Goal: Information Seeking & Learning: Learn about a topic

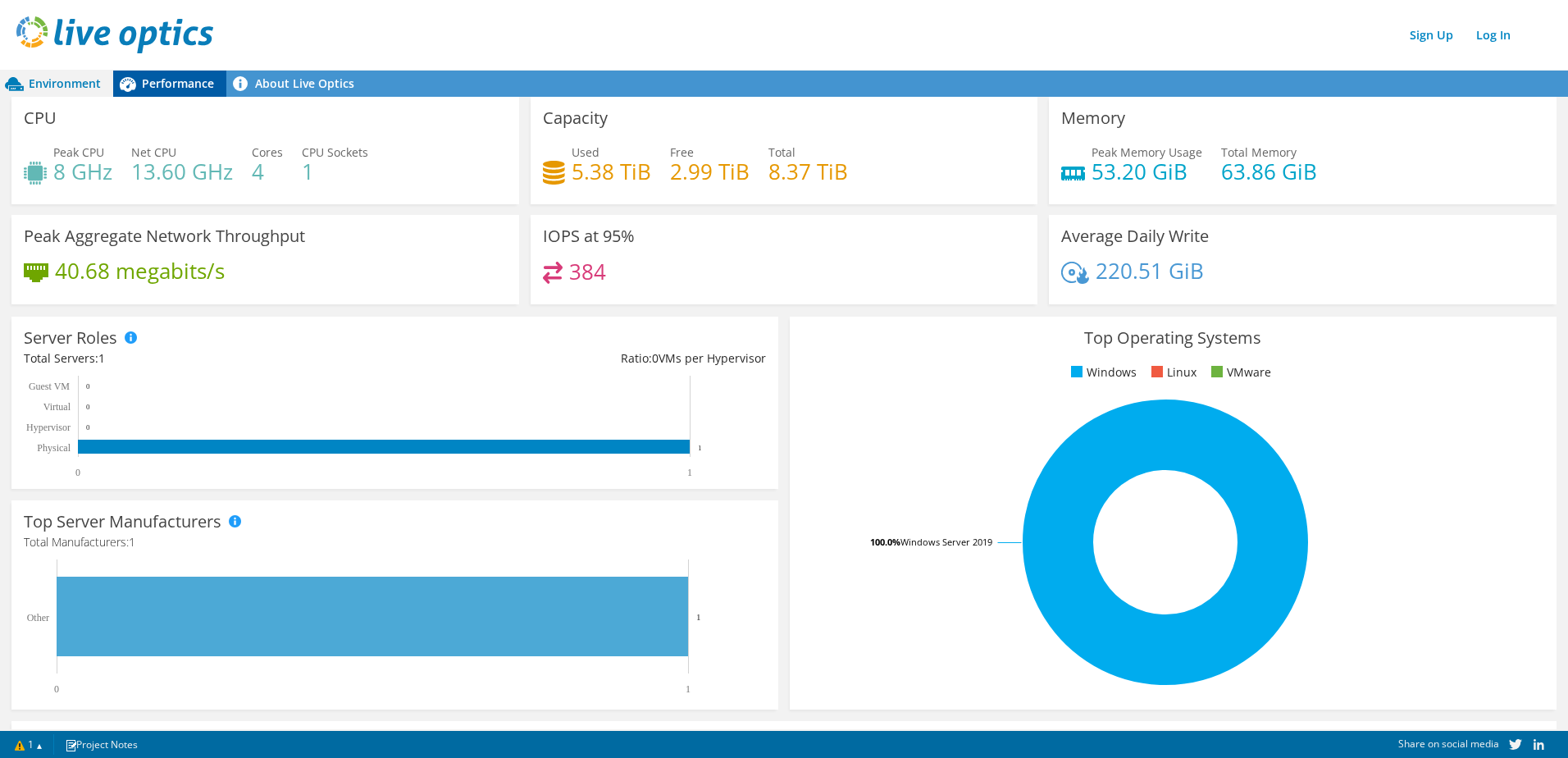
click at [189, 82] on span "Performance" at bounding box center [178, 84] width 72 height 16
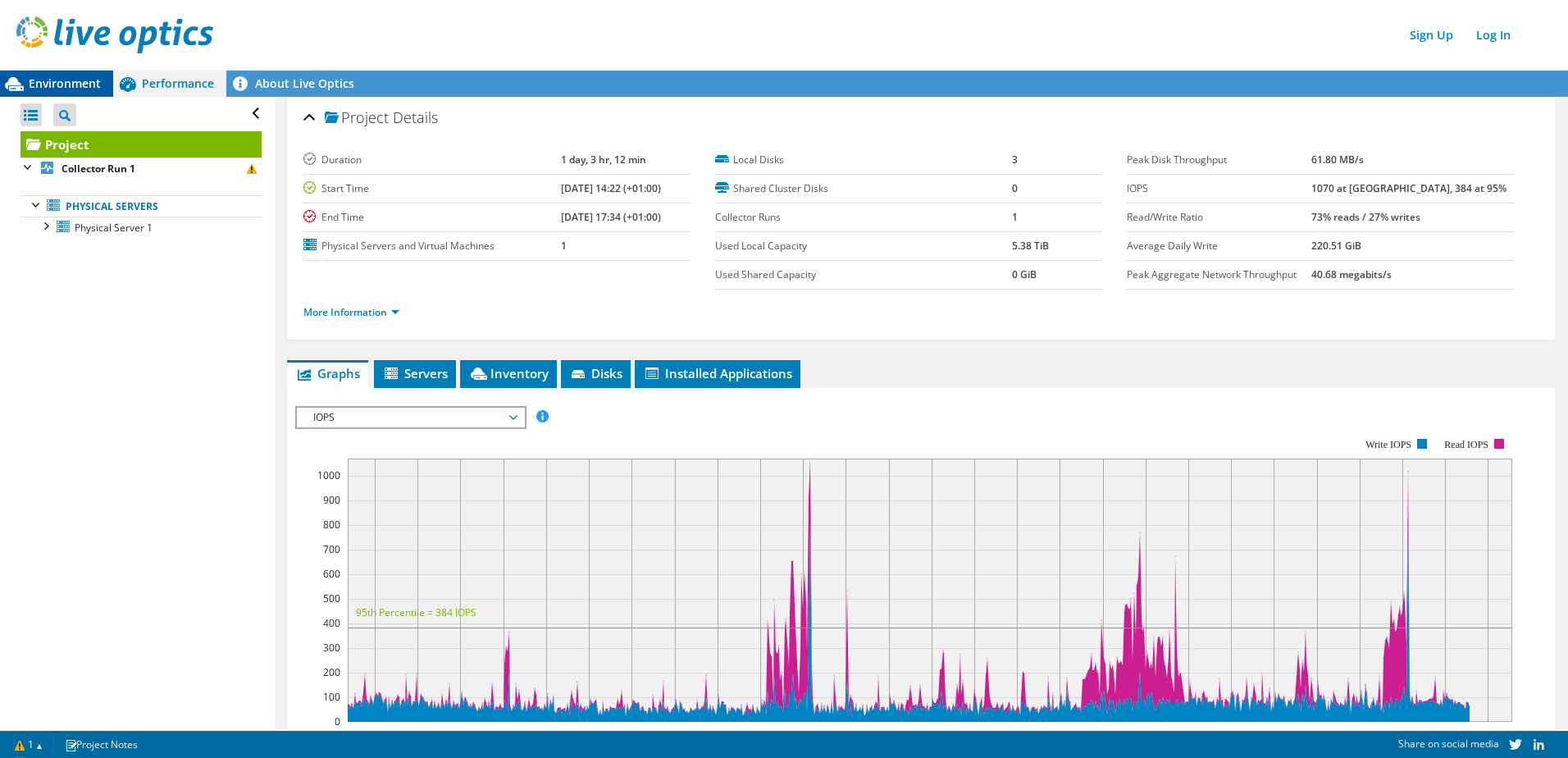
click at [56, 75] on div "Environment" at bounding box center [56, 84] width 113 height 26
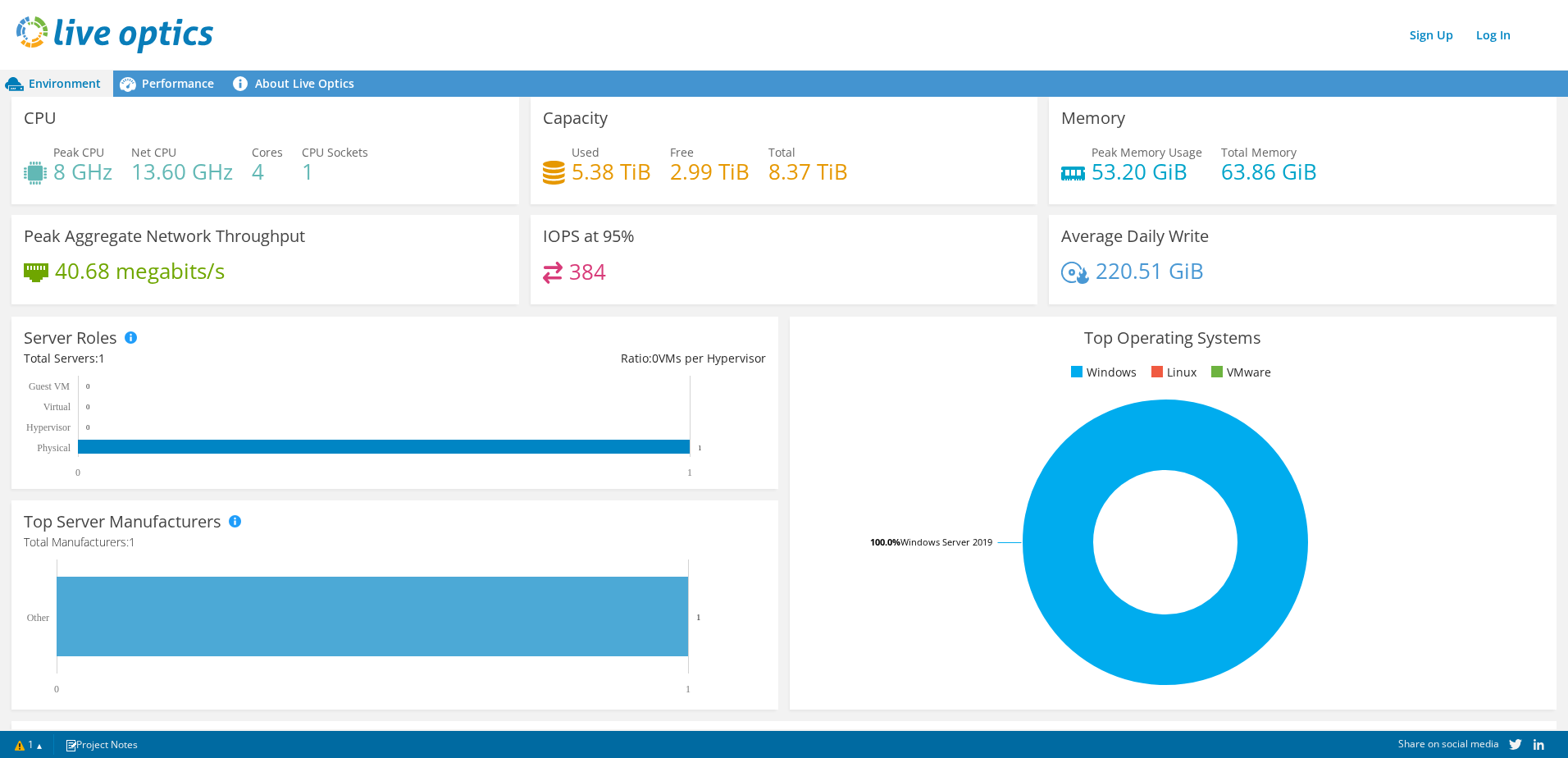
scroll to position [164, 0]
click at [189, 89] on span "Performance" at bounding box center [178, 84] width 72 height 16
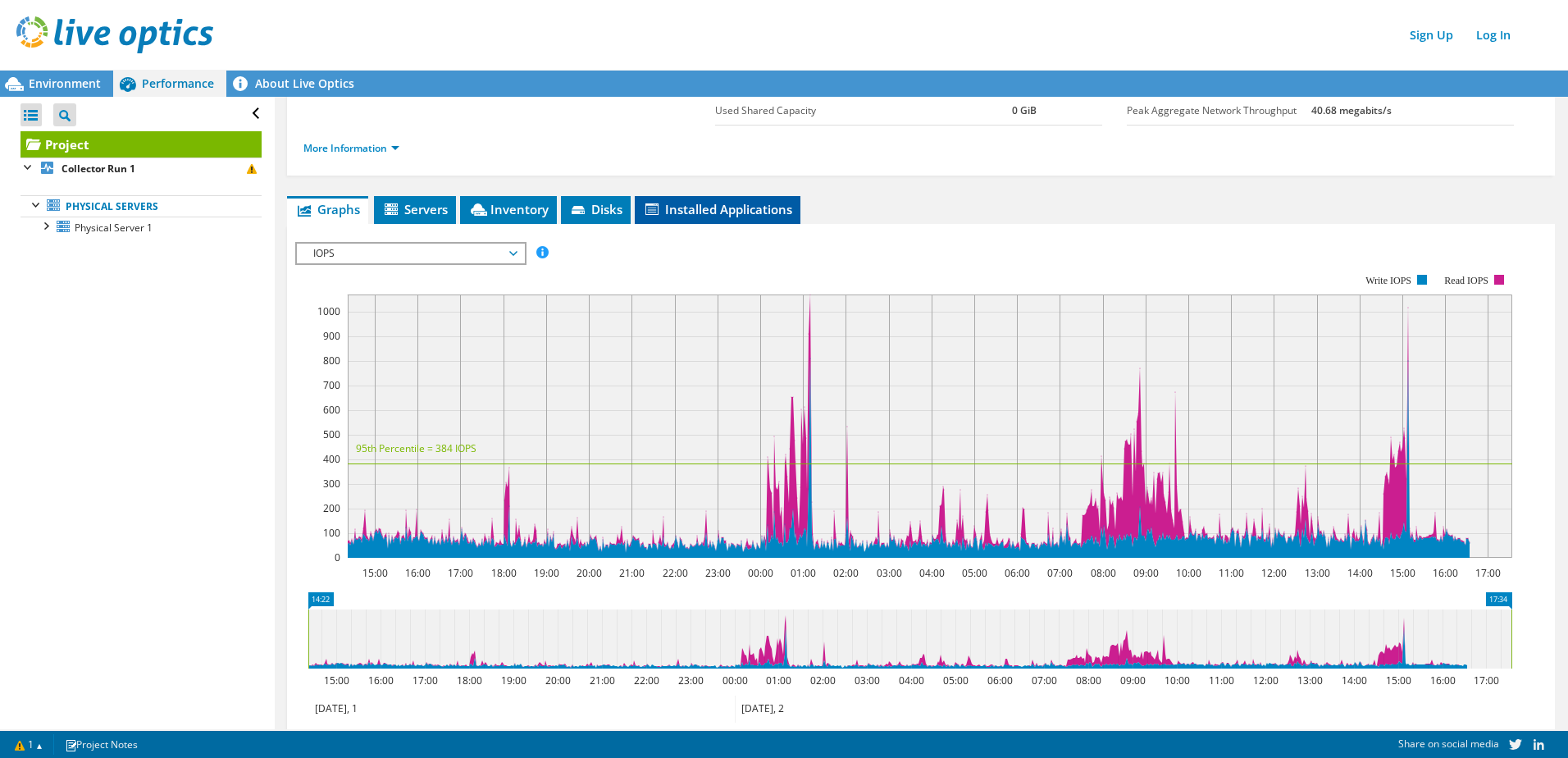
click at [733, 205] on span "Installed Applications" at bounding box center [717, 209] width 149 height 16
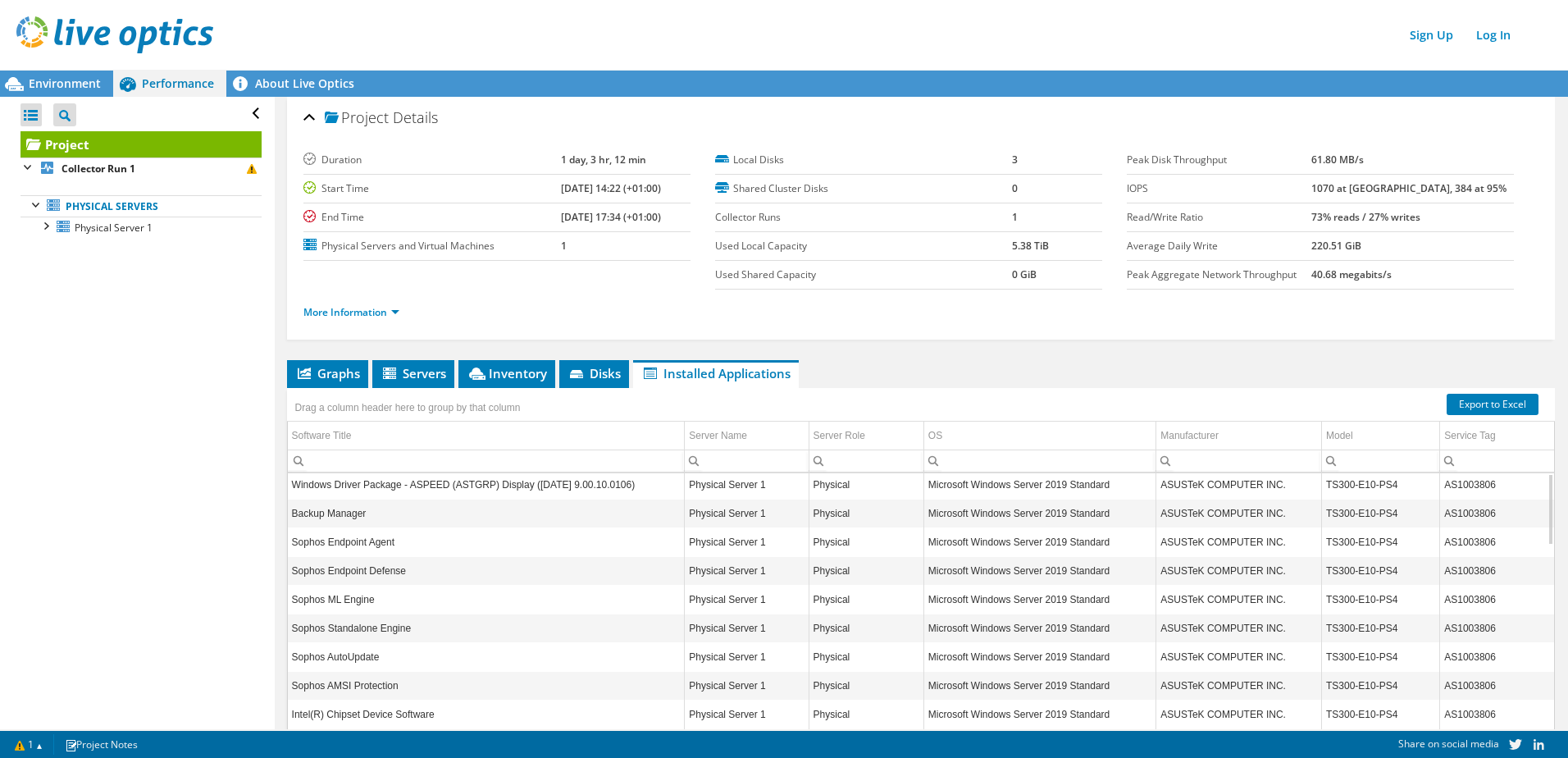
scroll to position [0, 0]
click at [384, 309] on link "More Information" at bounding box center [352, 313] width 96 height 14
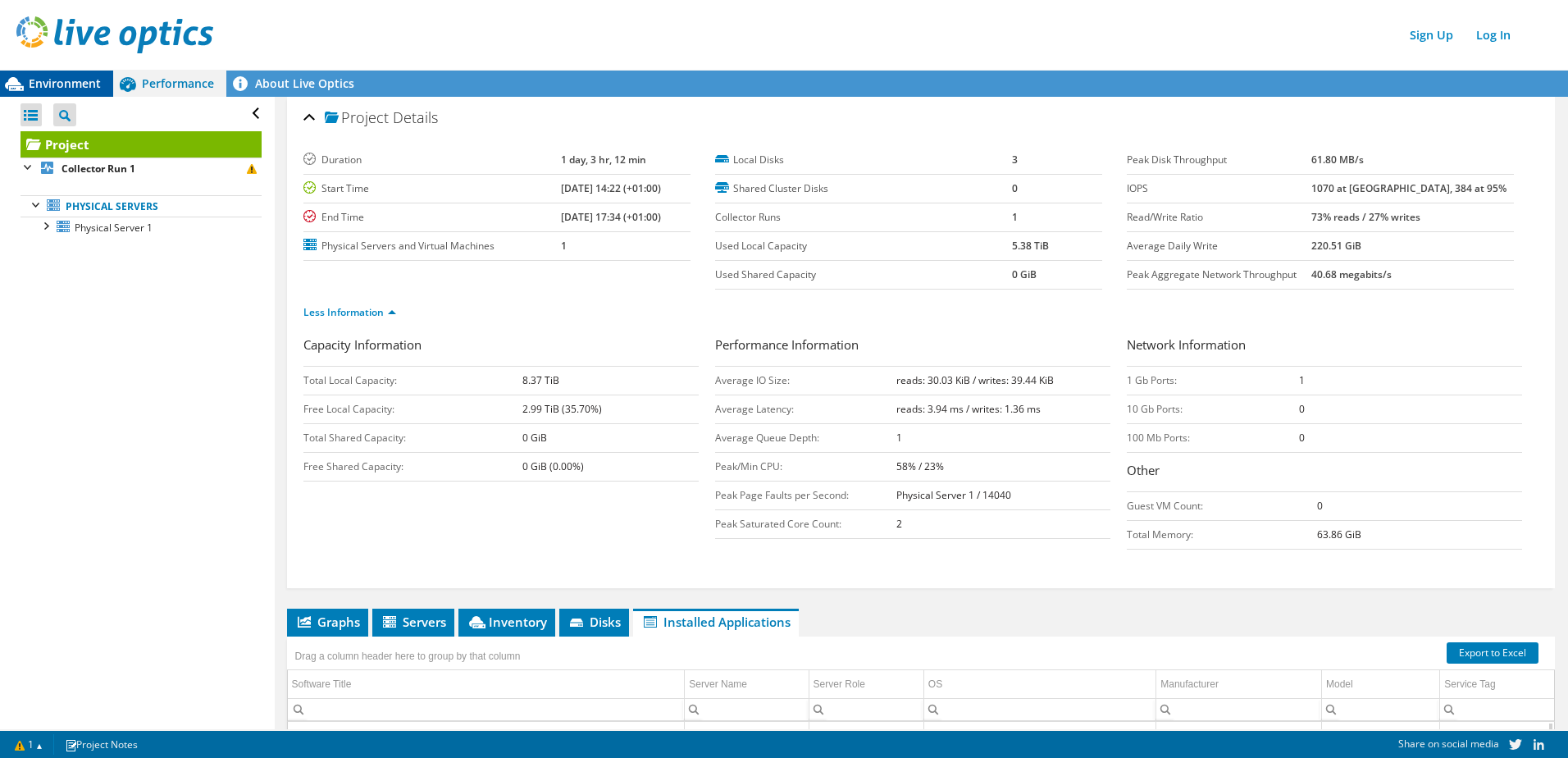
drag, startPoint x: 57, startPoint y: 76, endPoint x: 77, endPoint y: 77, distance: 20.0
click at [58, 76] on span "Environment" at bounding box center [65, 84] width 72 height 16
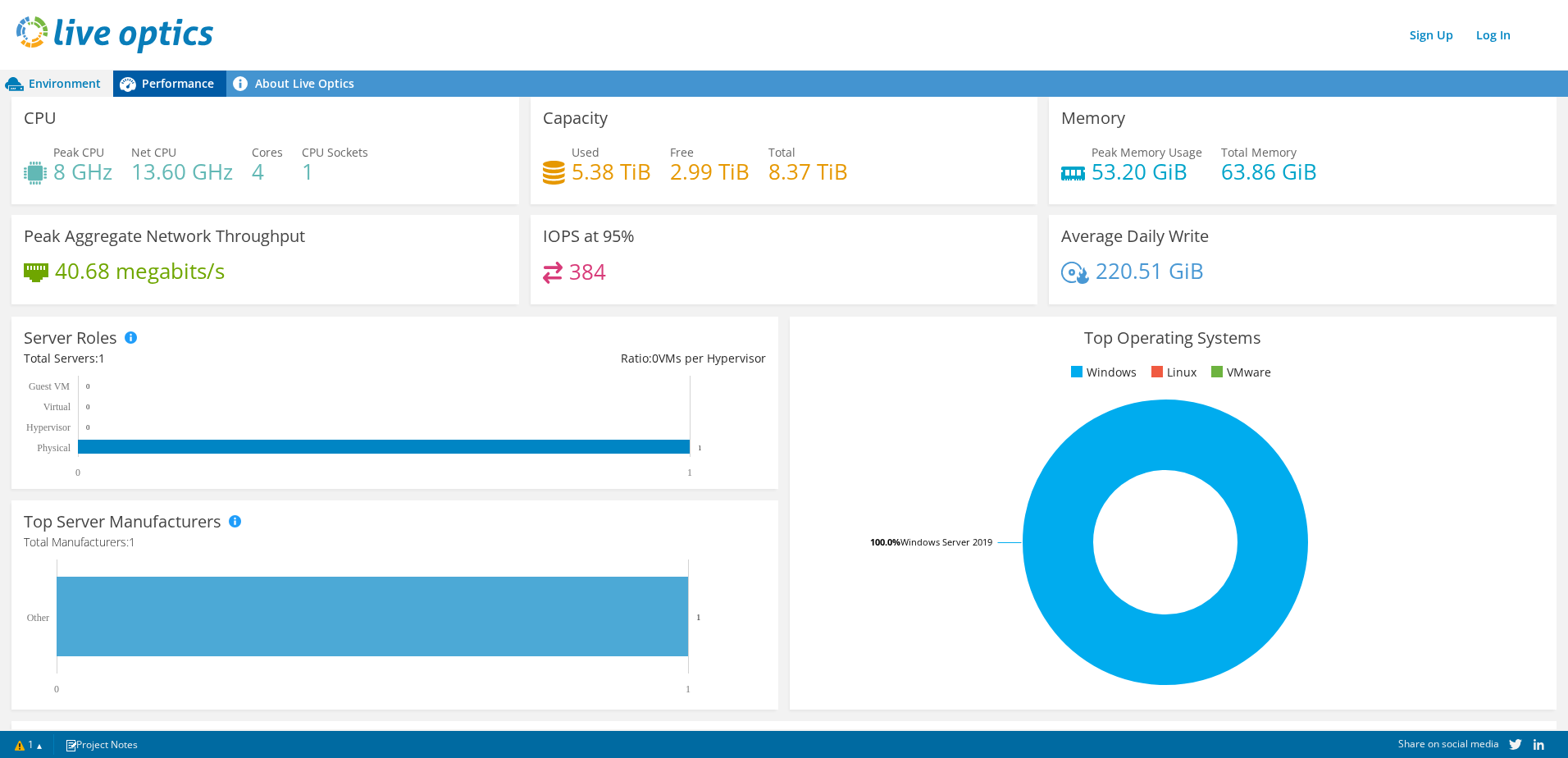
click at [180, 78] on span "Performance" at bounding box center [178, 84] width 72 height 16
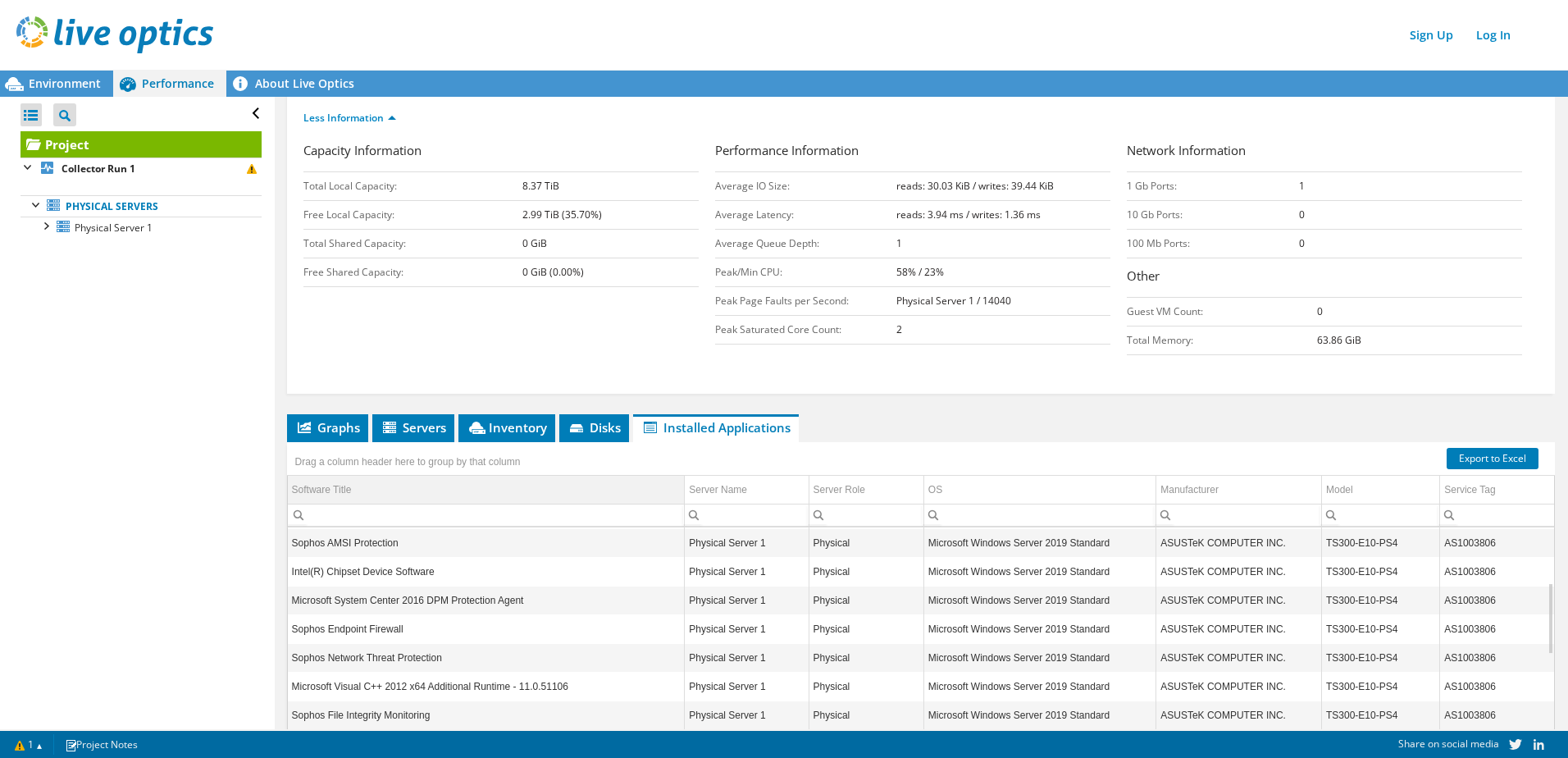
scroll to position [246, 0]
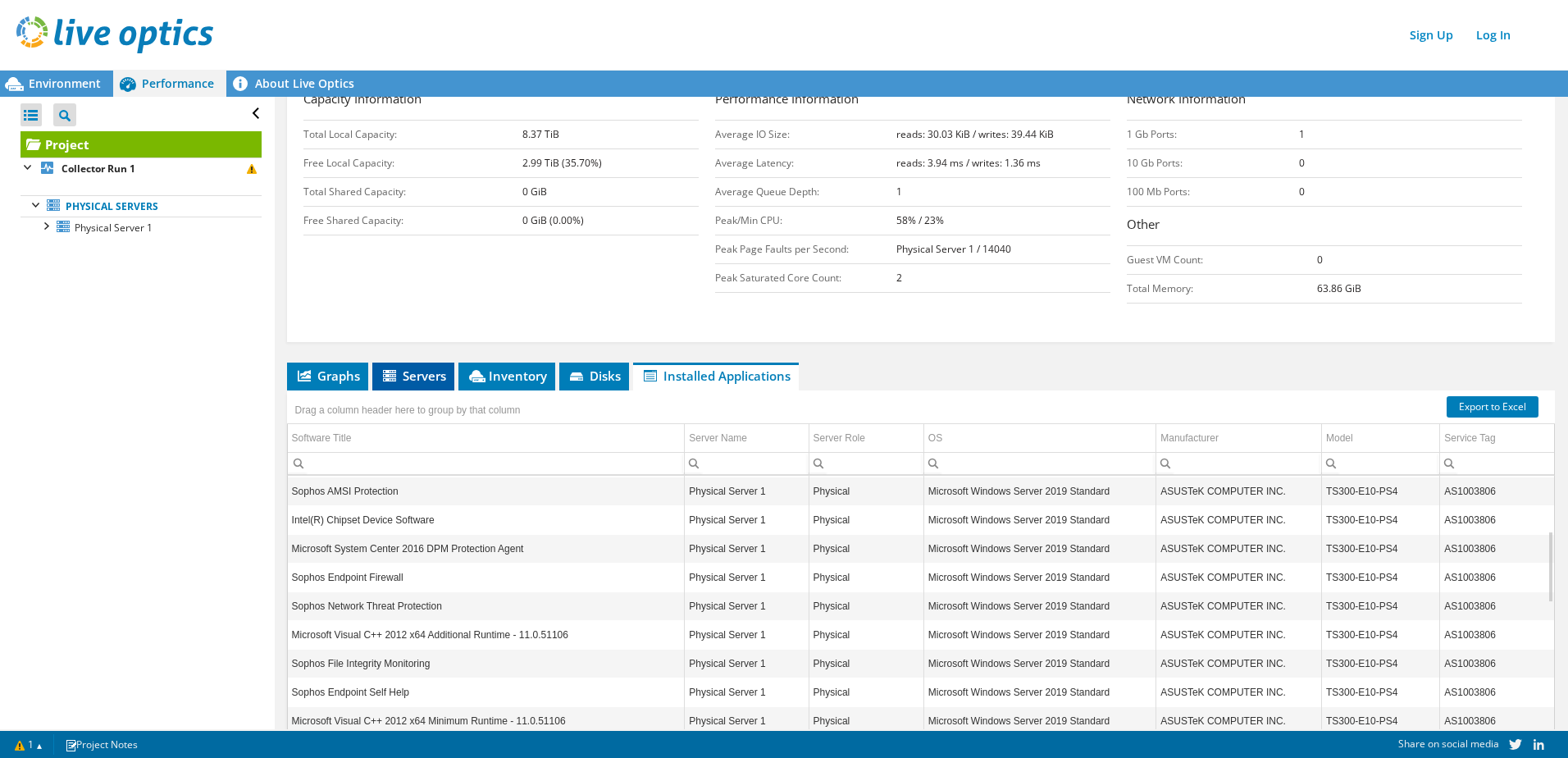
click at [430, 374] on span "Servers" at bounding box center [413, 376] width 66 height 16
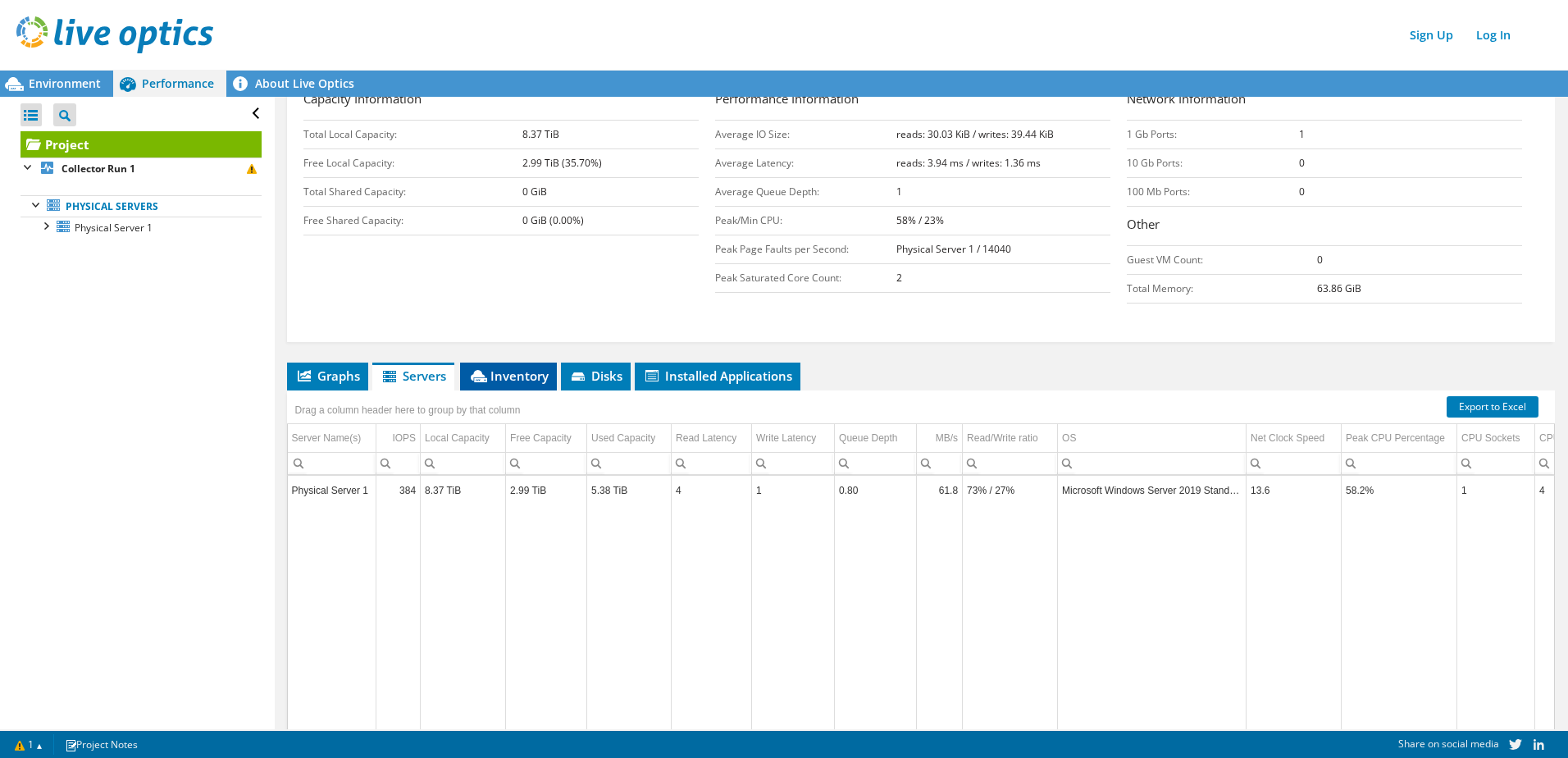
click at [512, 370] on span "Inventory" at bounding box center [508, 376] width 80 height 16
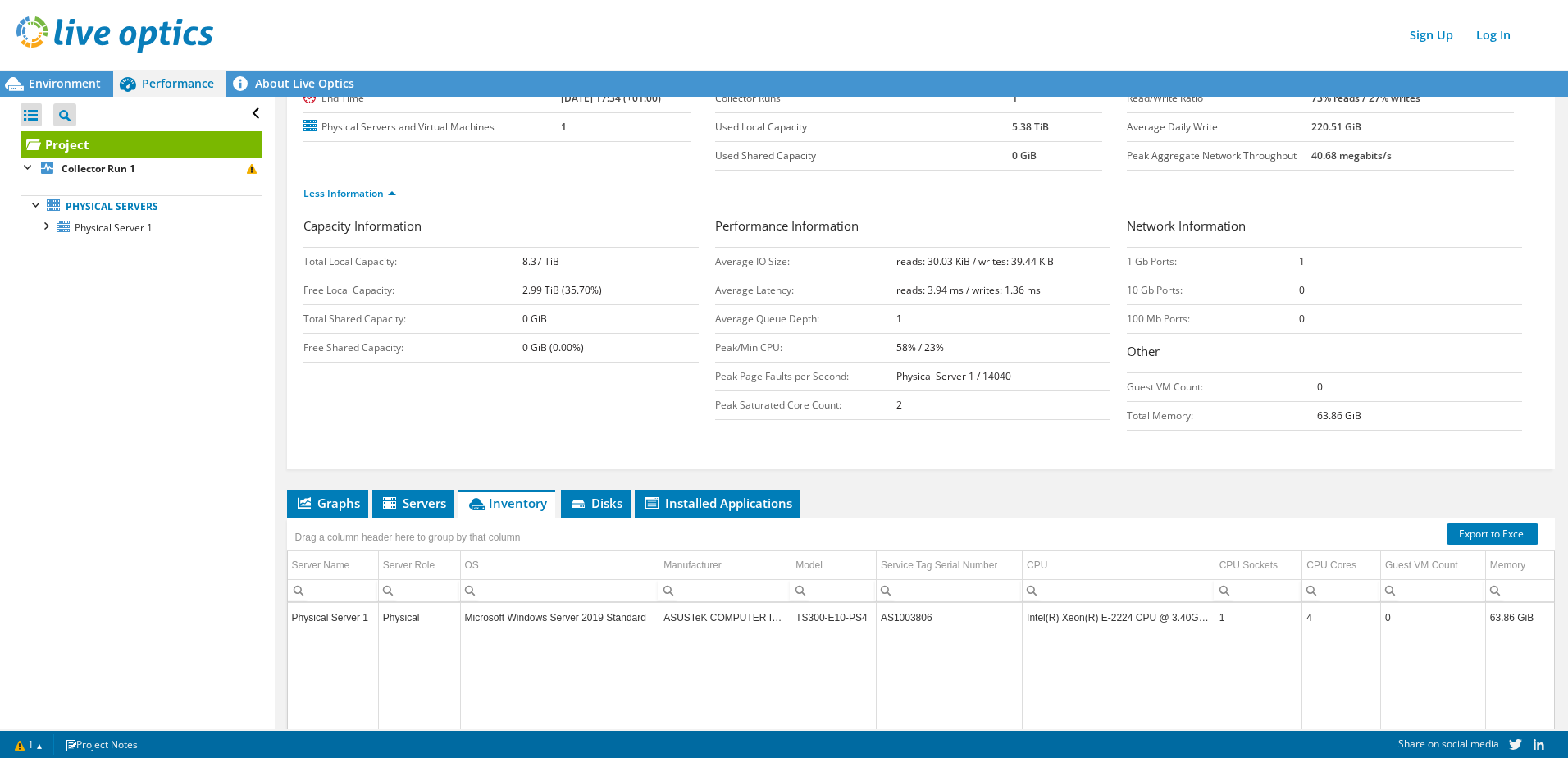
scroll to position [0, 0]
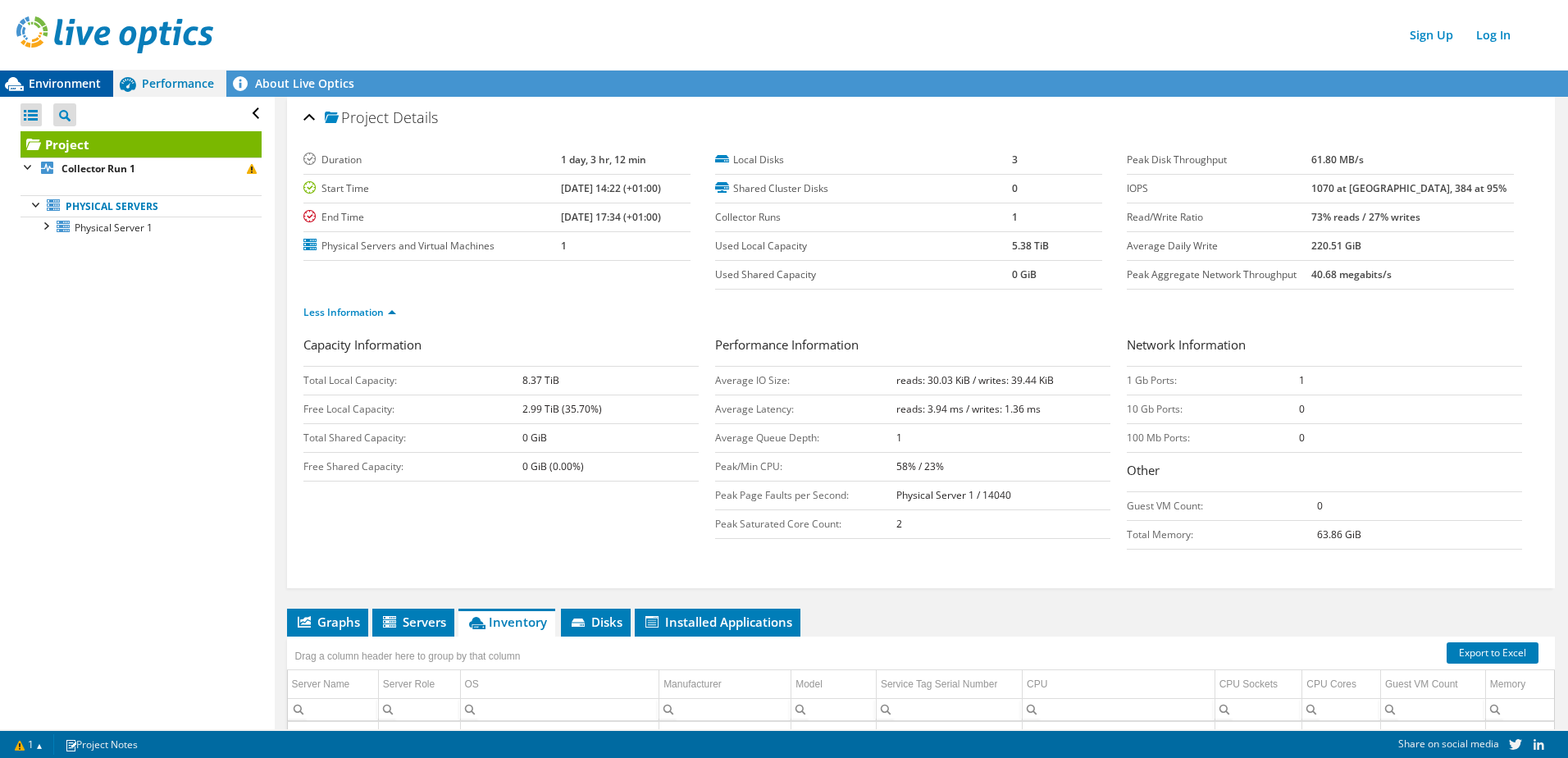
click at [52, 79] on span "Environment" at bounding box center [65, 84] width 72 height 16
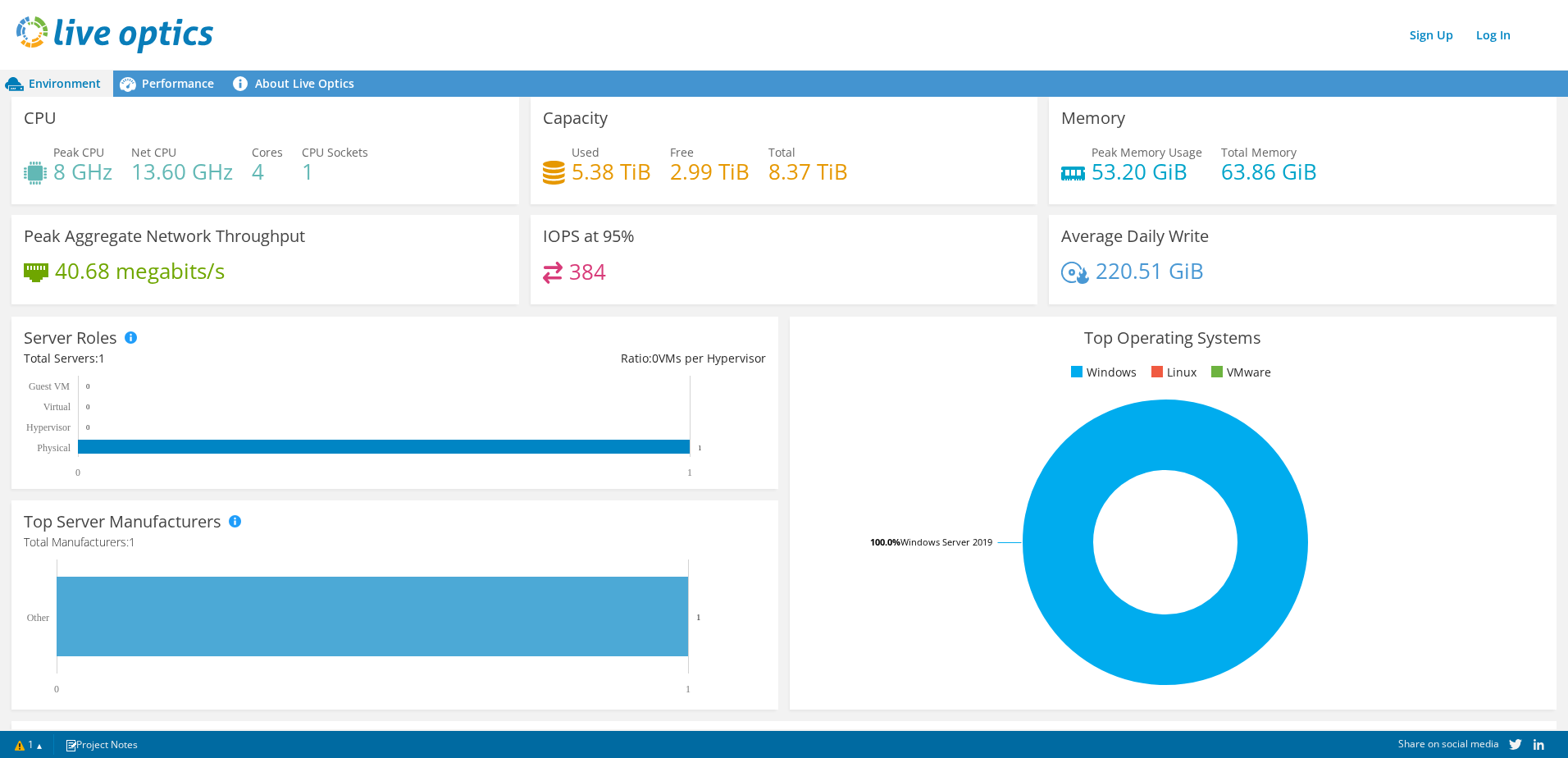
scroll to position [319, 0]
drag, startPoint x: 168, startPoint y: 63, endPoint x: 182, endPoint y: 82, distance: 23.6
click at [170, 66] on header "Sign Up Log In" at bounding box center [800, 35] width 1601 height 70
click at [186, 89] on span "Performance" at bounding box center [178, 84] width 72 height 16
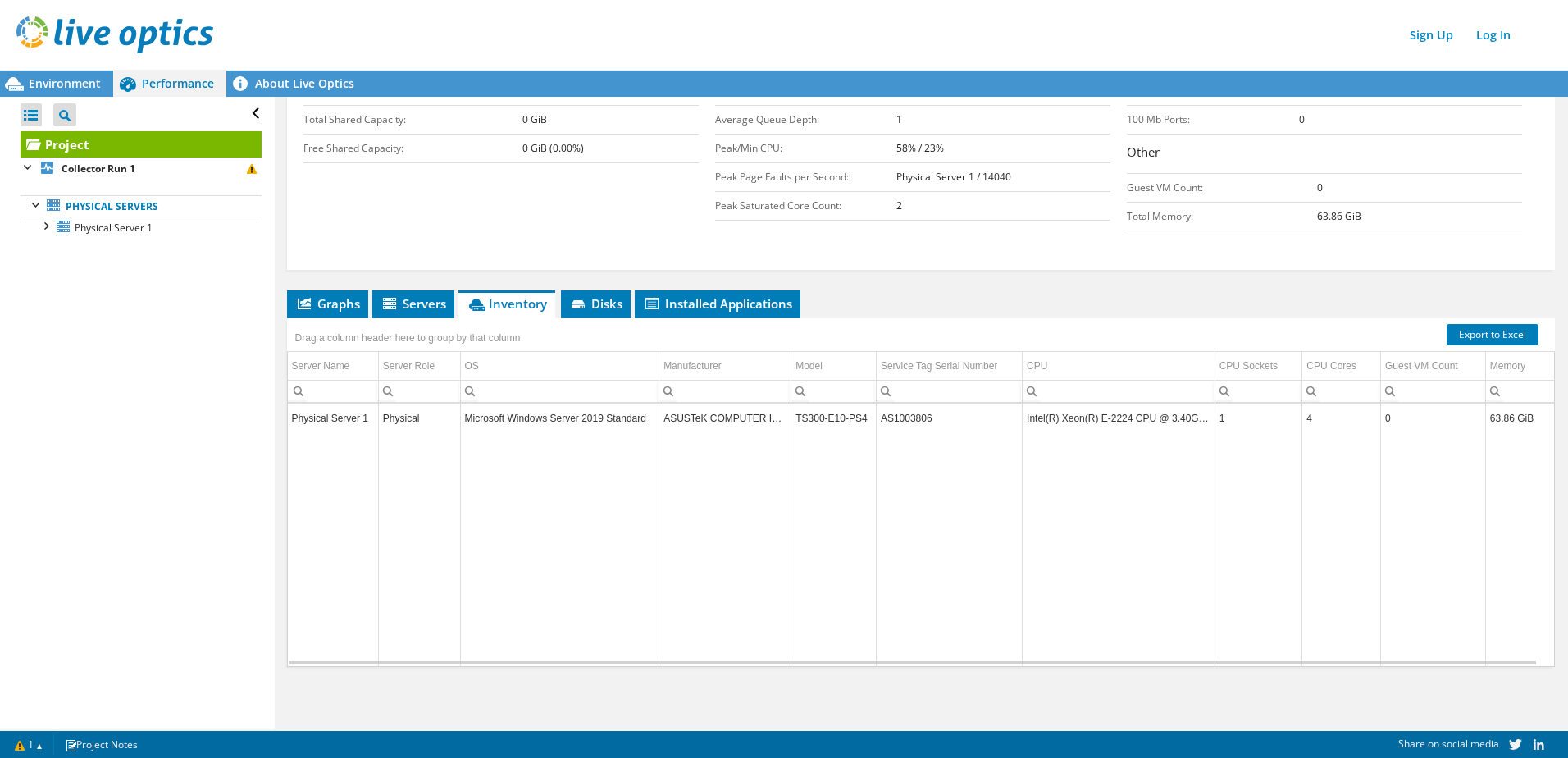
drag, startPoint x: 84, startPoint y: 84, endPoint x: 149, endPoint y: 101, distance: 67.2
click at [84, 84] on span "Environment" at bounding box center [65, 84] width 72 height 16
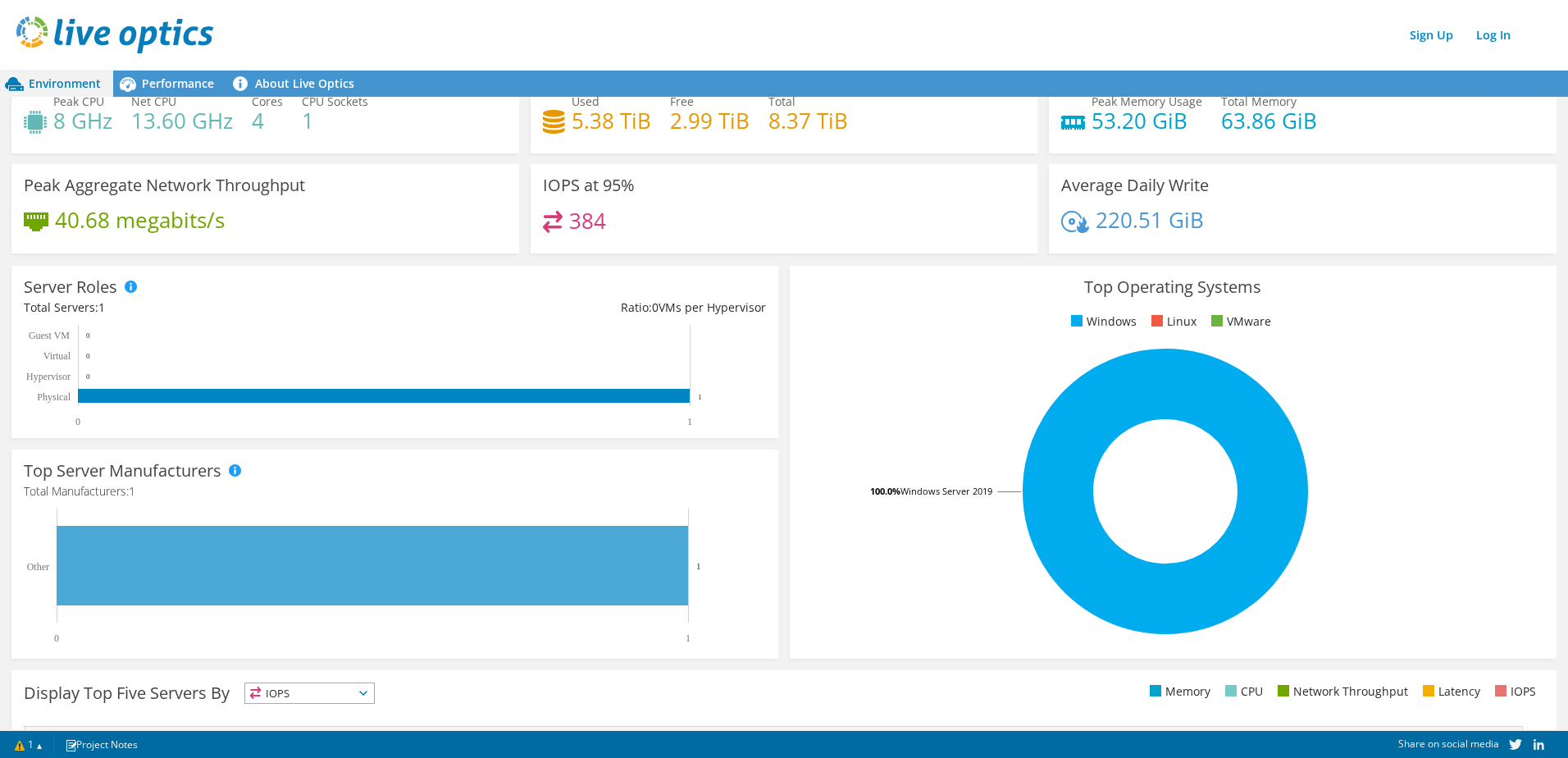
scroll to position [0, 0]
